Goal: Find specific page/section: Find specific page/section

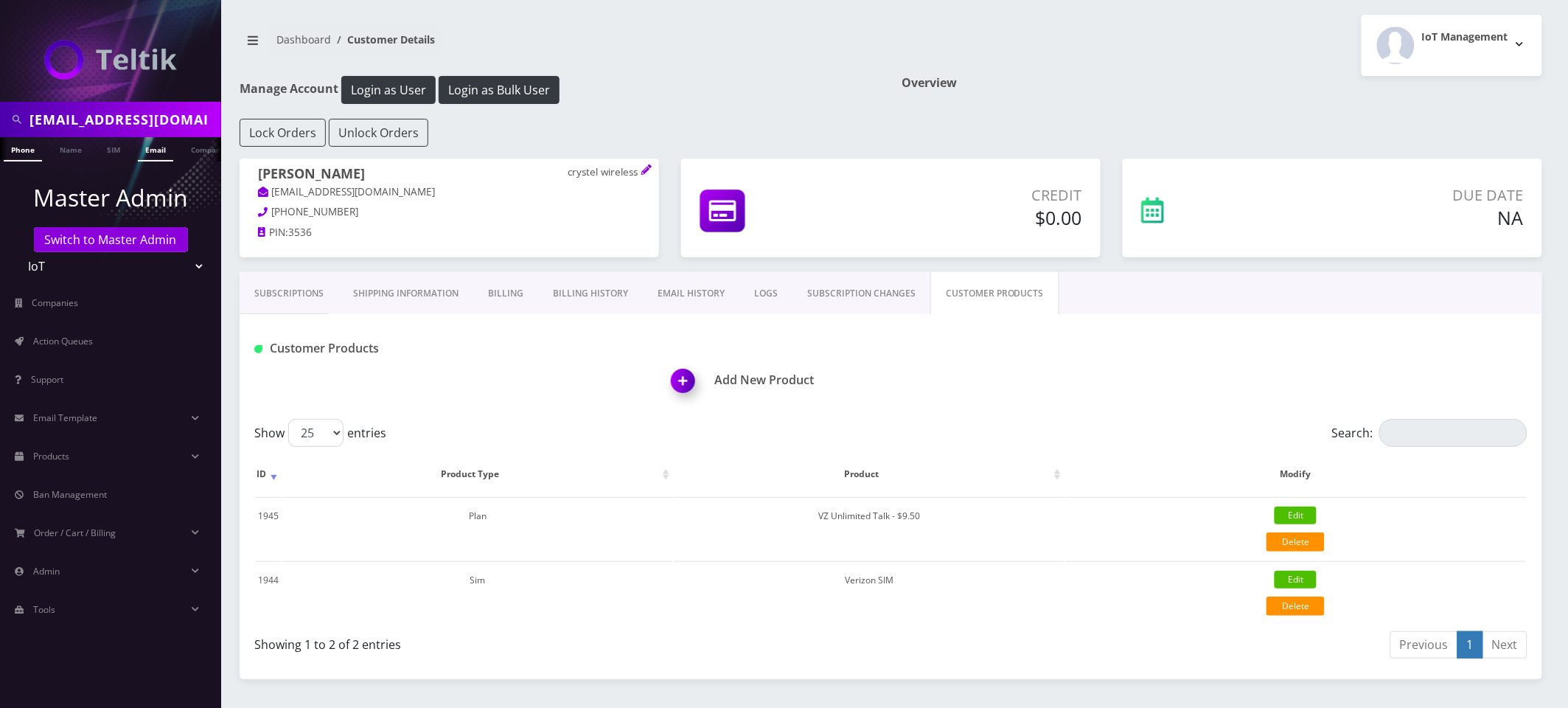
scroll to position [0, 7]
click at [166, 123] on input "sales@protekstore.com" at bounding box center [124, 119] width 188 height 28
type input "anichoma"
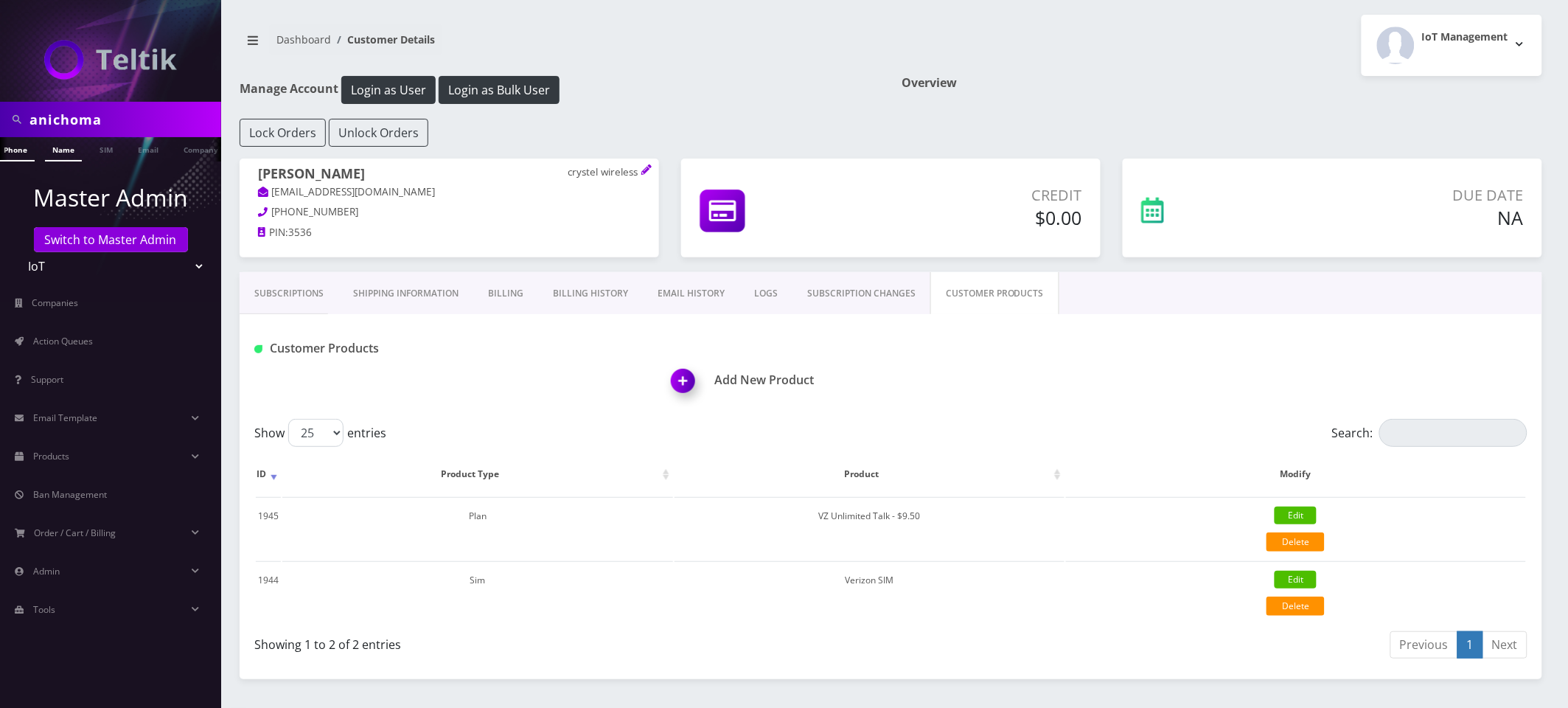
click at [56, 147] on link "Name" at bounding box center [63, 149] width 37 height 24
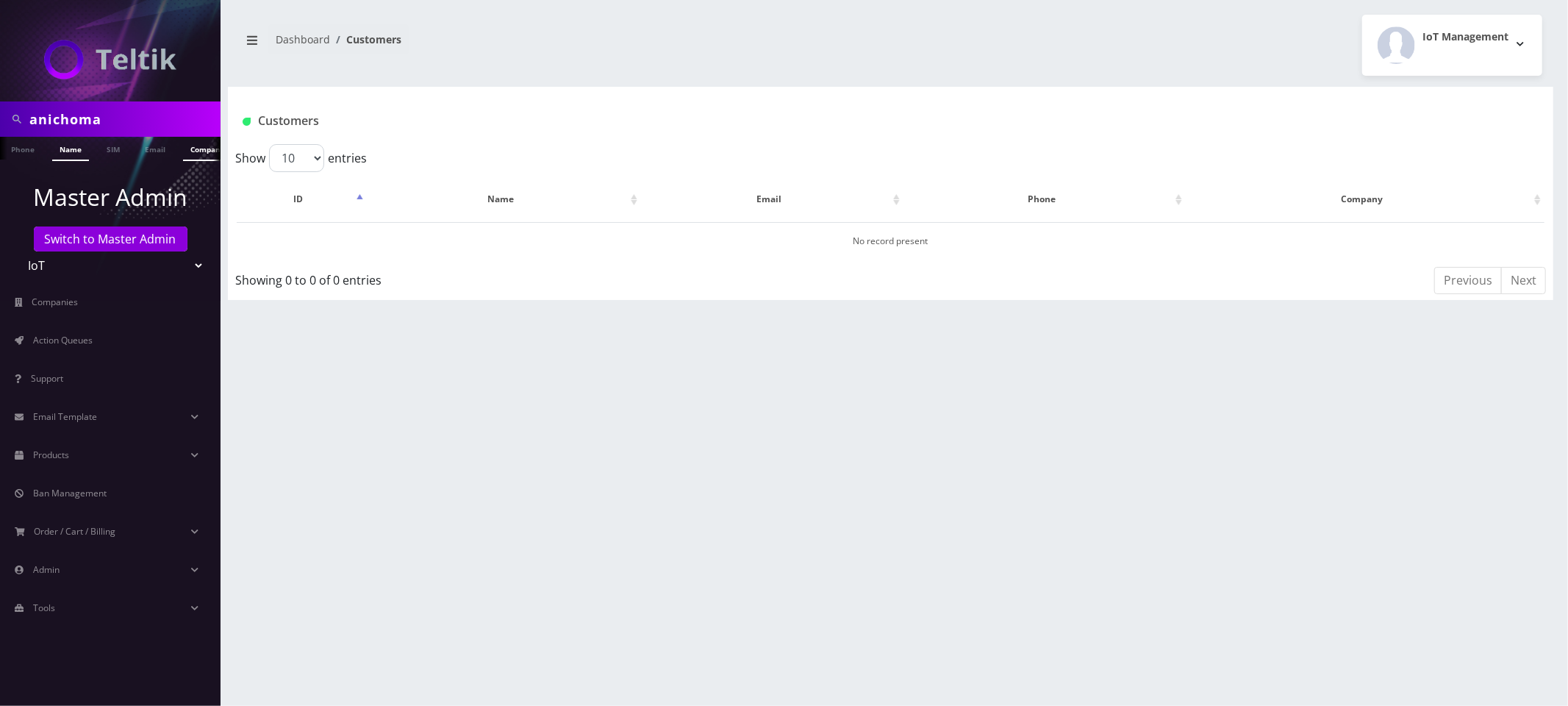
click at [185, 149] on link "Company" at bounding box center [207, 149] width 49 height 24
click at [137, 122] on input "anichoma" at bounding box center [123, 119] width 187 height 28
type input "ani"
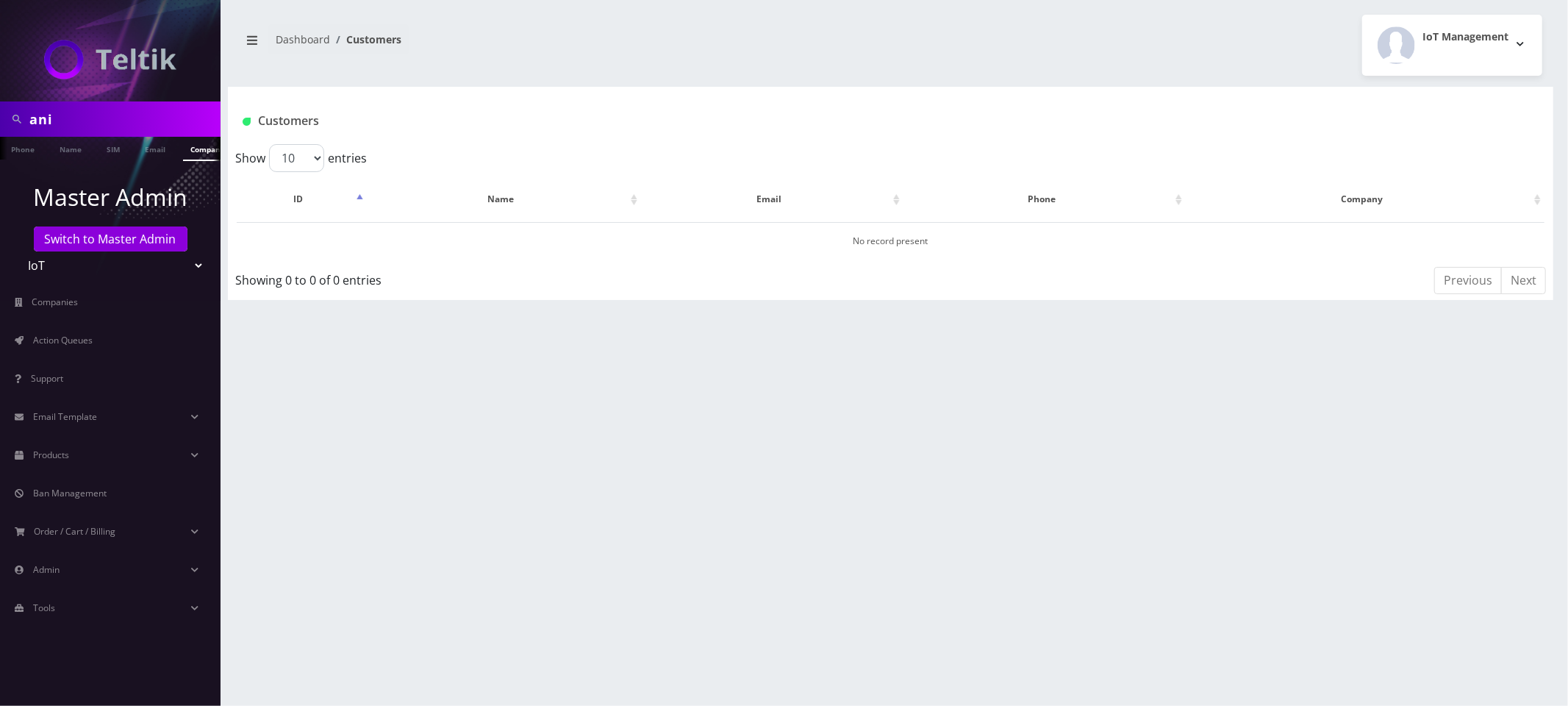
click at [66, 168] on ul "Master Admin Switch to Master Admin Teltik Production My Link Mobile VennMobile…" at bounding box center [110, 401] width 220 height 481
click at [206, 153] on ul at bounding box center [213, 150] width 14 height 26
click at [109, 147] on link "Company" at bounding box center [131, 149] width 49 height 24
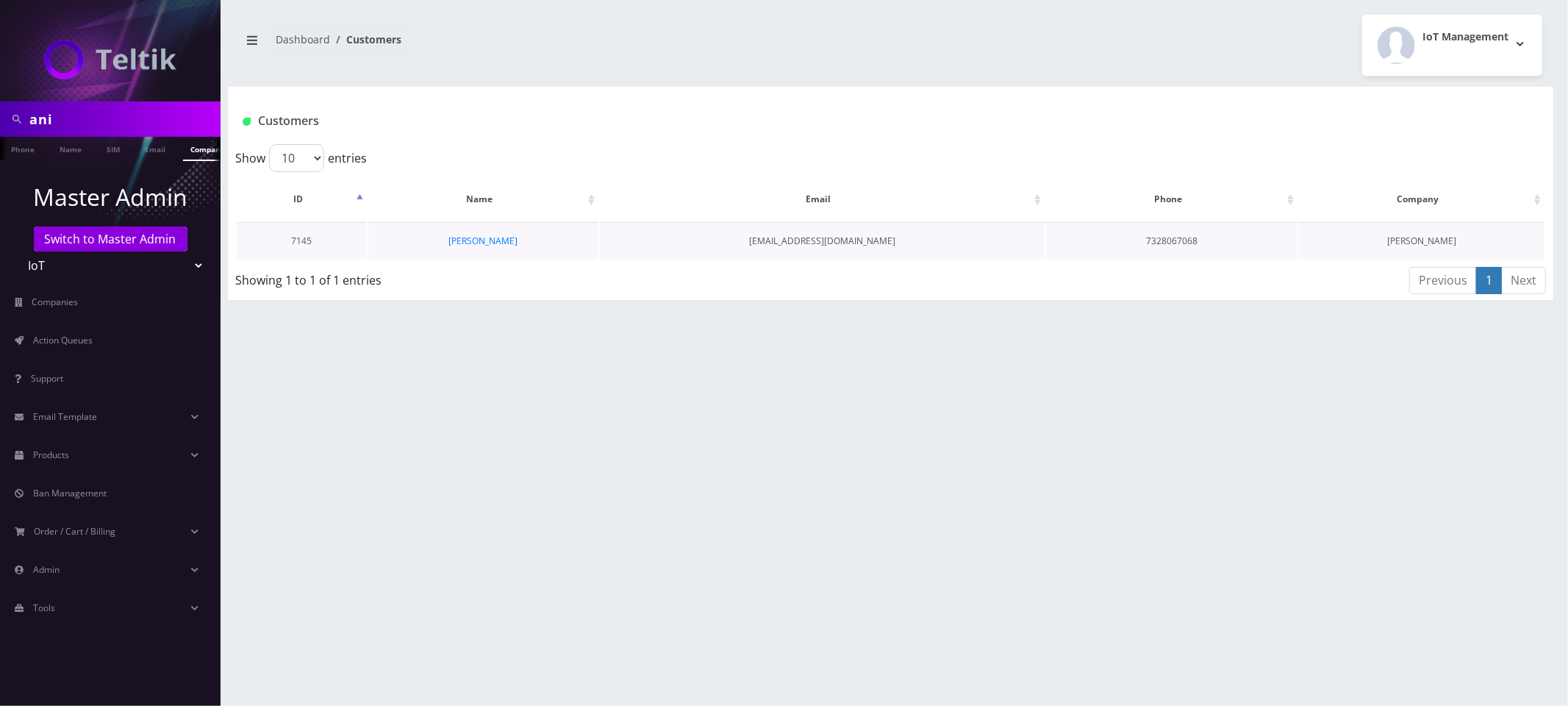
click at [480, 251] on td "[PERSON_NAME]" at bounding box center [483, 240] width 230 height 38
click at [480, 244] on link "[PERSON_NAME]" at bounding box center [484, 241] width 69 height 13
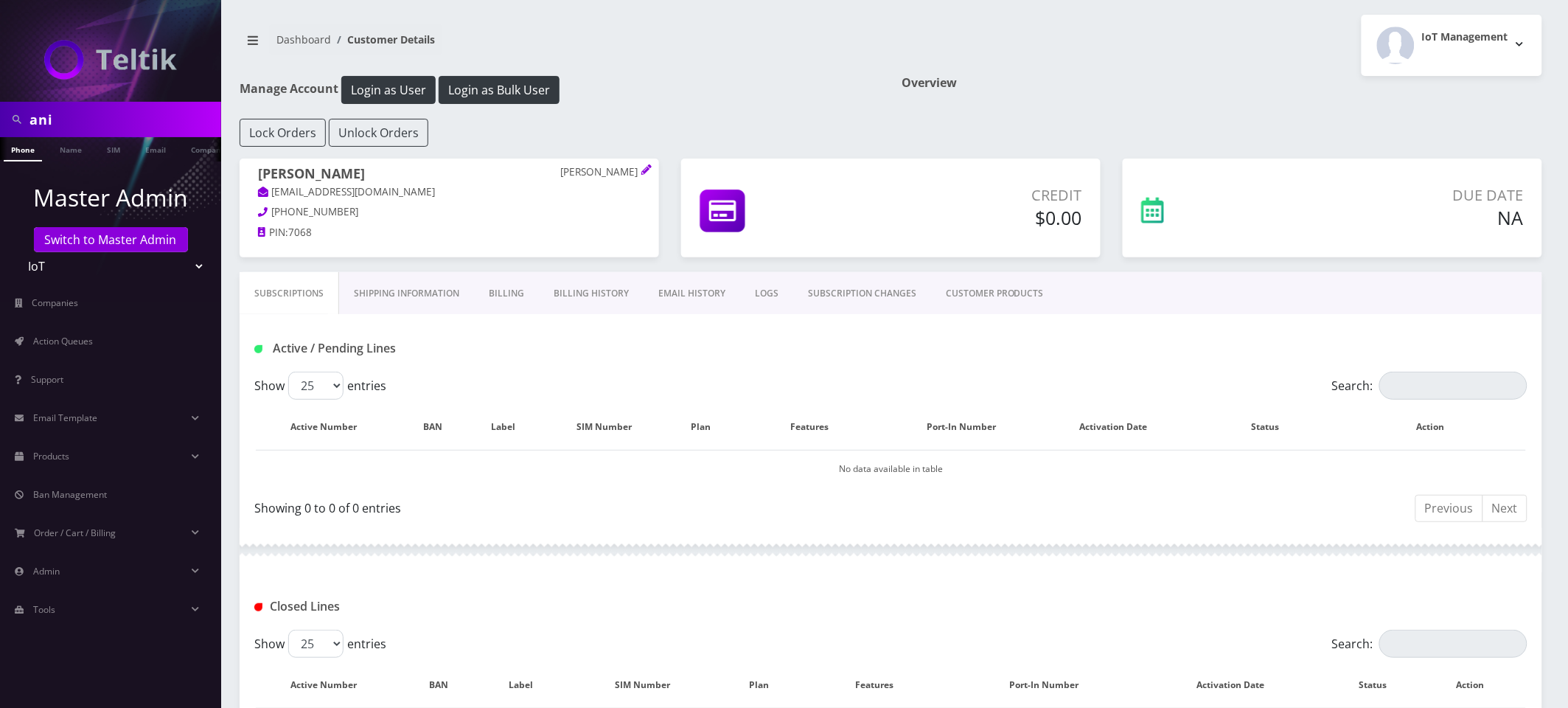
click at [170, 111] on input "ani" at bounding box center [124, 119] width 188 height 28
paste input "[TECHNICAL_ID]"
type input "[TECHNICAL_ID]"
click at [110, 156] on link "SIM" at bounding box center [113, 149] width 28 height 24
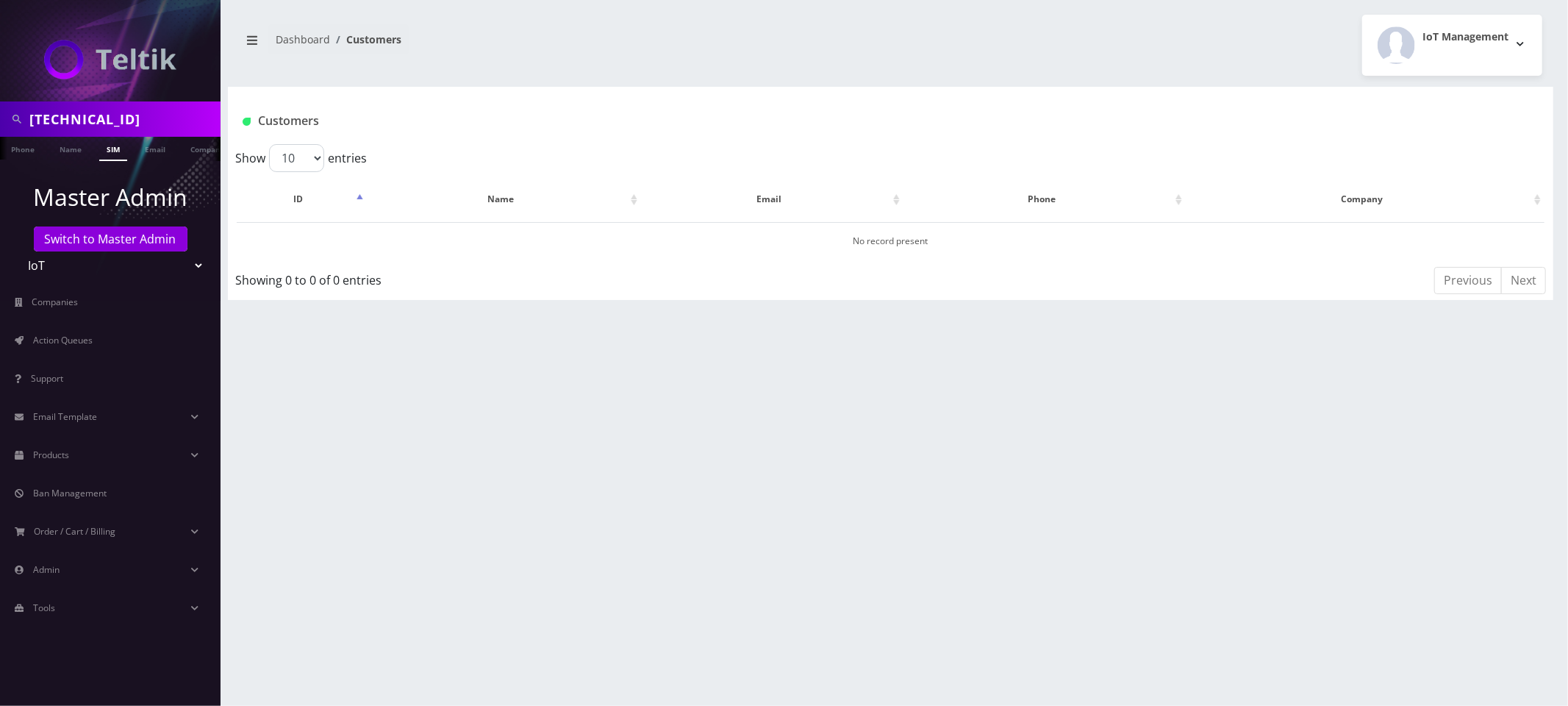
click at [147, 118] on input "89148000011798233282" at bounding box center [123, 119] width 187 height 28
paste input "89148000011798233282"
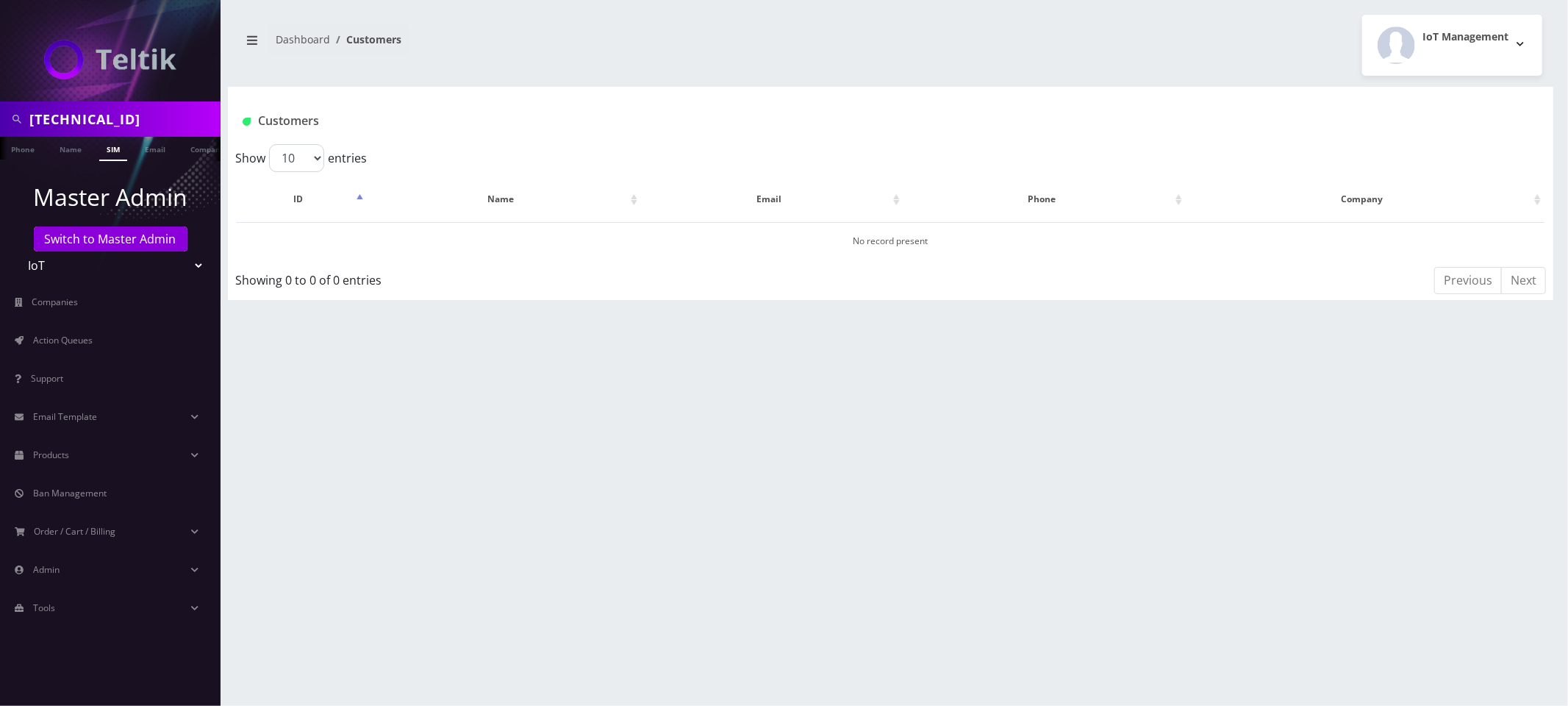
drag, startPoint x: 128, startPoint y: 121, endPoint x: 18, endPoint y: 125, distance: 110.1
click at [18, 125] on div "89148000011798233282" at bounding box center [111, 119] width 213 height 28
type input "798233282"
drag, startPoint x: 75, startPoint y: 119, endPoint x: -7, endPoint y: 119, distance: 82.0
click at [0, 119] on html "798233282 Phone Name SIM Email Company Customer Master Admin Switch to Master A…" at bounding box center [784, 353] width 1568 height 706
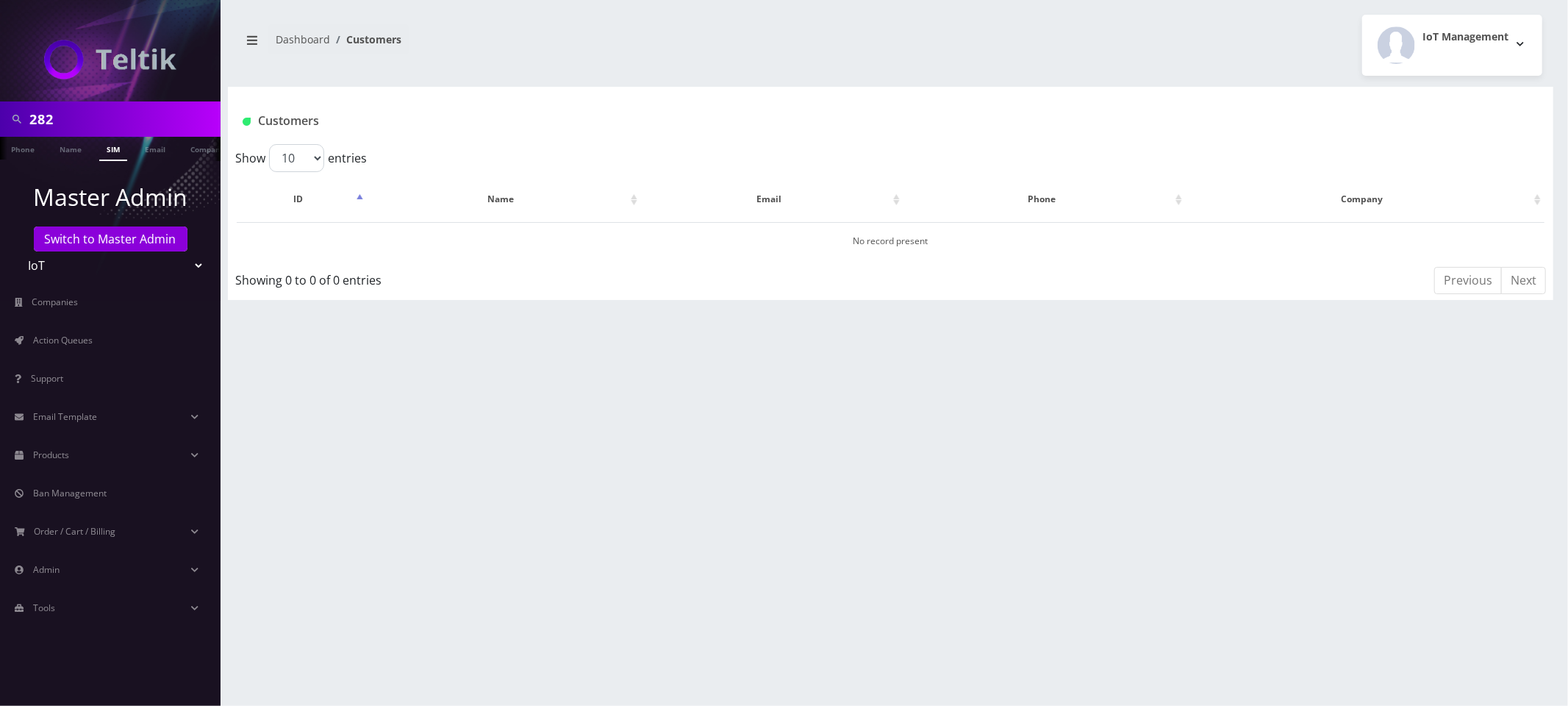
type input "282"
